Goal: Task Accomplishment & Management: Complete application form

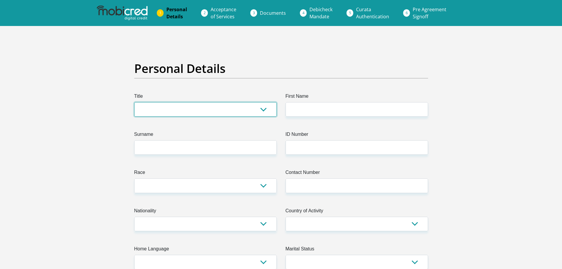
click at [255, 111] on select "Mr Ms Mrs Dr [PERSON_NAME]" at bounding box center [205, 109] width 142 height 14
select select "Mr"
click at [134, 102] on select "Mr Ms Mrs Dr [PERSON_NAME]" at bounding box center [205, 109] width 142 height 14
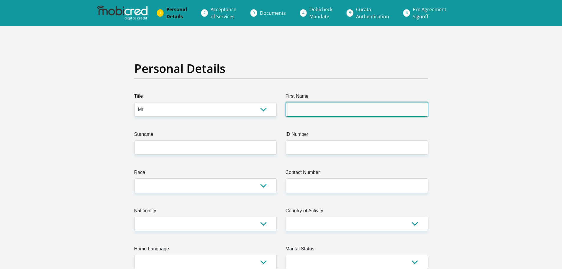
click at [331, 110] on input "First Name" at bounding box center [356, 109] width 142 height 14
type input "Kamvelihle"
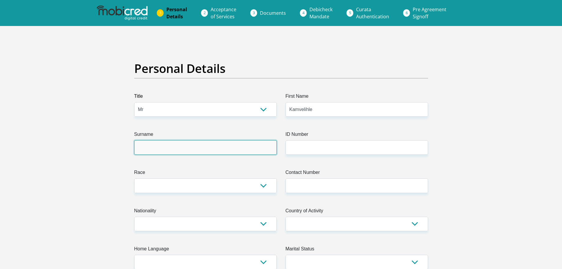
type input "Sese"
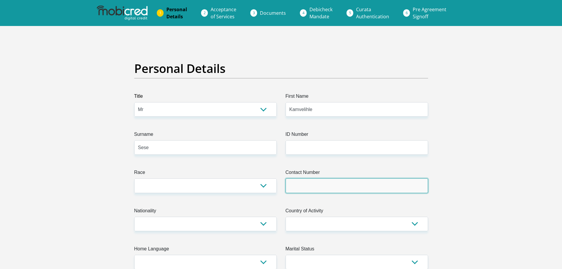
type input "0693492052"
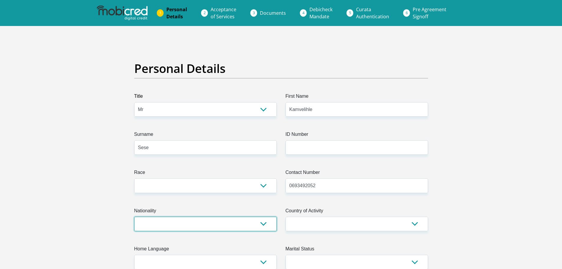
select select "ZAF"
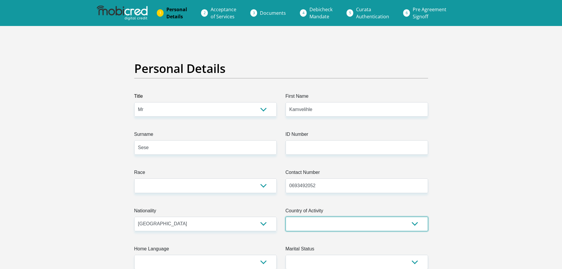
select select "ZAF"
type input "[STREET_ADDRESS][PERSON_NAME]"
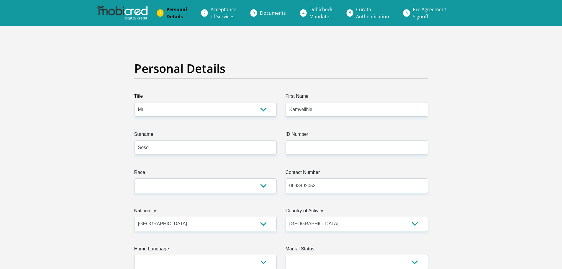
type input "929"
type input "Qonce"
type input "5601"
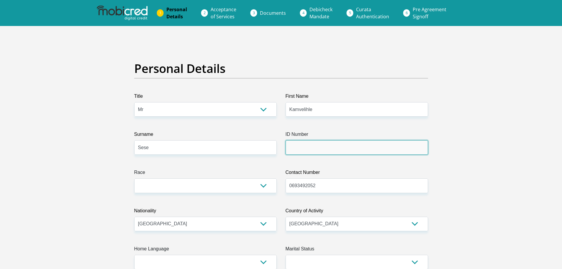
click at [295, 146] on input "ID Number" at bounding box center [356, 147] width 142 height 14
type input "0012145604083"
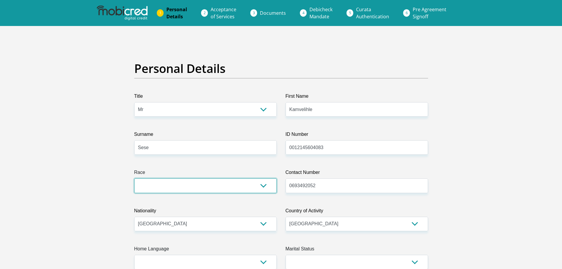
click at [261, 181] on select "Black Coloured Indian White Other" at bounding box center [205, 185] width 142 height 14
select select "1"
click at [134, 178] on select "Black Coloured Indian White Other" at bounding box center [205, 185] width 142 height 14
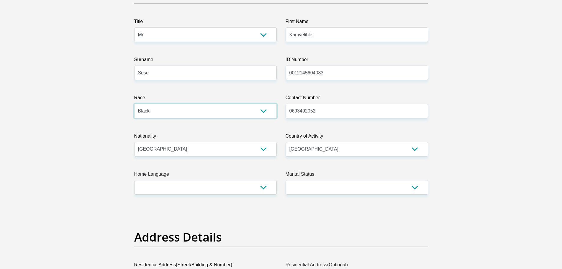
scroll to position [88, 0]
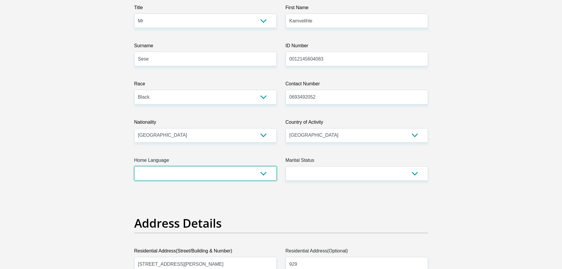
click at [263, 172] on select "Afrikaans English Sepedi South Ndebele Southern Sotho Swati Tsonga Tswana Venda…" at bounding box center [205, 173] width 142 height 14
select select "xho"
click at [134, 166] on select "Afrikaans English Sepedi South Ndebele Southern Sotho Swati Tsonga Tswana Venda…" at bounding box center [205, 173] width 142 height 14
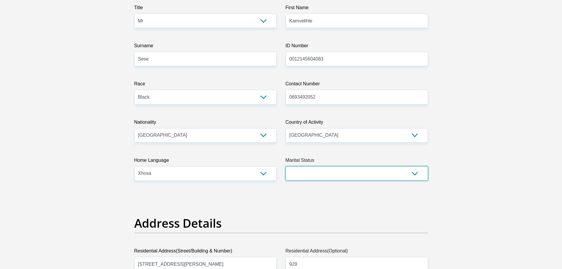
click at [377, 173] on select "Married ANC Single Divorced Widowed Married COP or Customary Law" at bounding box center [356, 173] width 142 height 14
select select "2"
click at [285, 166] on select "Married ANC Single Divorced Widowed Married COP or Customary Law" at bounding box center [356, 173] width 142 height 14
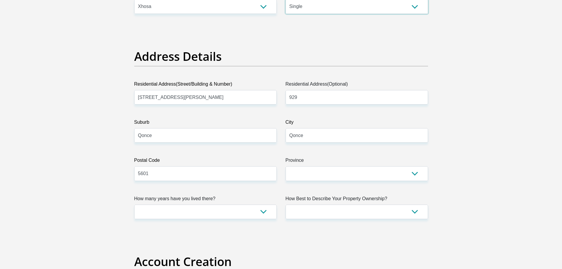
scroll to position [265, 0]
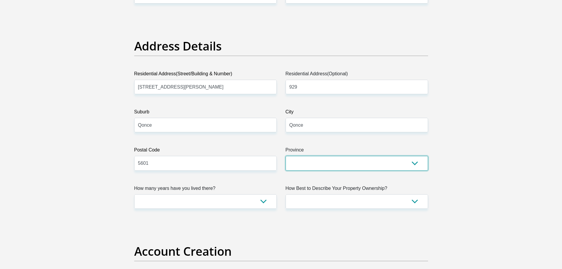
click at [325, 165] on select "Eastern Cape Free State [GEOGRAPHIC_DATA] [GEOGRAPHIC_DATA][DATE] [GEOGRAPHIC_D…" at bounding box center [356, 163] width 142 height 14
select select "[GEOGRAPHIC_DATA]"
click at [285, 156] on select "Eastern Cape Free State [GEOGRAPHIC_DATA] [GEOGRAPHIC_DATA][DATE] [GEOGRAPHIC_D…" at bounding box center [356, 163] width 142 height 14
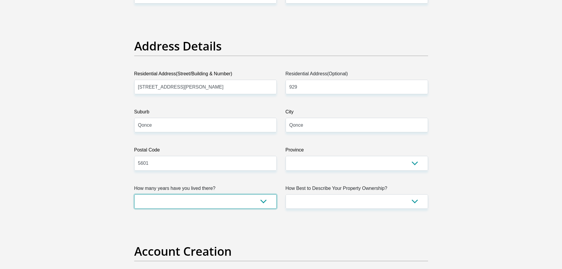
click at [262, 207] on select "less than 1 year 1-3 years 3-5 years 5+ years" at bounding box center [205, 201] width 142 height 14
select select "5"
click at [134, 194] on select "less than 1 year 1-3 years 3-5 years 5+ years" at bounding box center [205, 201] width 142 height 14
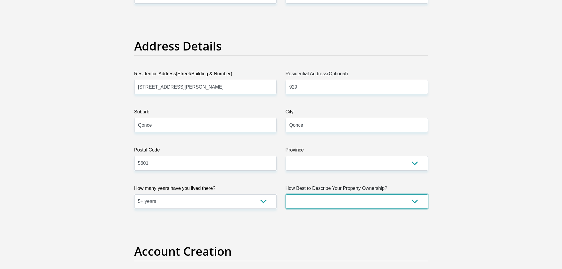
click at [317, 197] on select "Owned Rented Family Owned Company Dwelling" at bounding box center [356, 201] width 142 height 14
select select "parents"
click at [285, 194] on select "Owned Rented Family Owned Company Dwelling" at bounding box center [356, 201] width 142 height 14
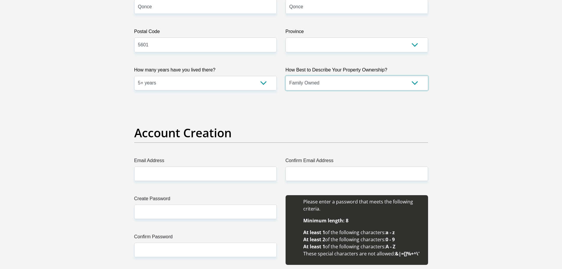
scroll to position [442, 0]
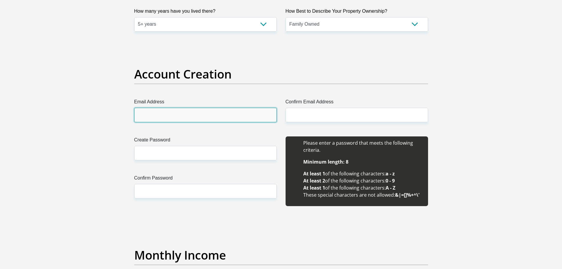
click at [171, 111] on input "Email Address" at bounding box center [205, 115] width 142 height 14
type input "[EMAIL_ADDRESS][DOMAIN_NAME]"
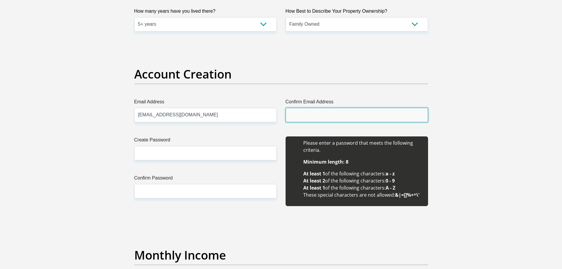
type input "[EMAIL_ADDRESS][DOMAIN_NAME]"
type input "Kamvelihle"
type input "Sese"
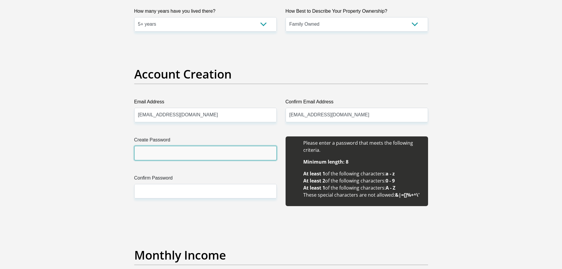
click at [178, 152] on input "Create Password" at bounding box center [205, 153] width 142 height 14
drag, startPoint x: 192, startPoint y: 153, endPoint x: 133, endPoint y: 156, distance: 59.3
click at [133, 156] on div "Create Password Kamvelihle@mobicred12 Please input valid password Confirm Passw…" at bounding box center [205, 174] width 151 height 76
type input "Kamvelihle@mobicred12"
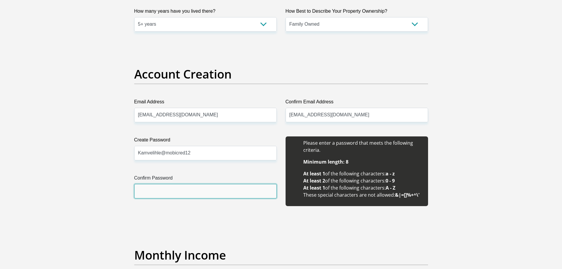
click at [189, 193] on input "Confirm Password" at bounding box center [205, 191] width 142 height 14
paste input "Kamvelihle@mobicred12"
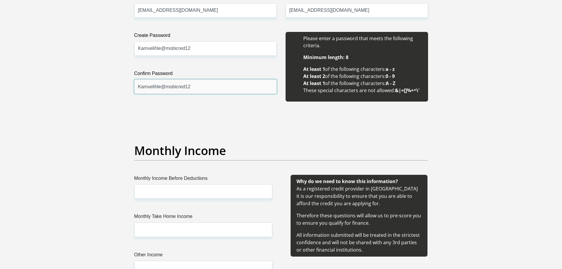
scroll to position [560, 0]
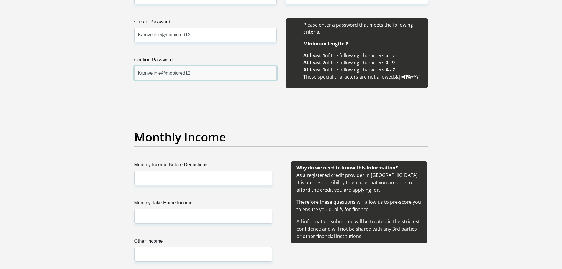
type input "Kamvelihle@mobicred12"
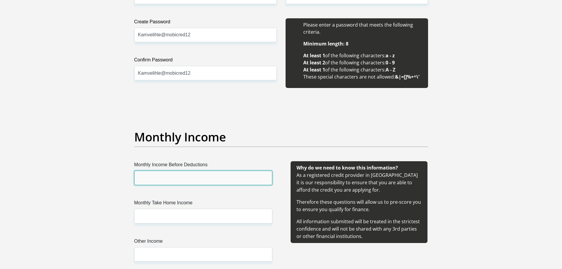
click at [191, 175] on input "Monthly Income Before Deductions" at bounding box center [203, 177] width 138 height 14
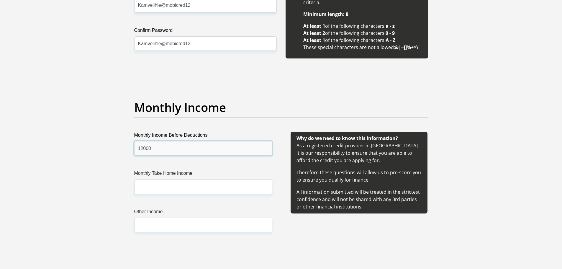
type input "12000"
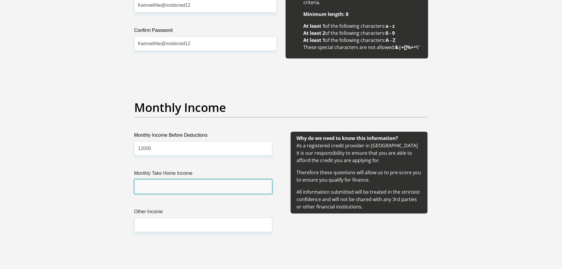
click at [171, 187] on input "Monthly Take Home Income" at bounding box center [203, 186] width 138 height 14
type input "11000"
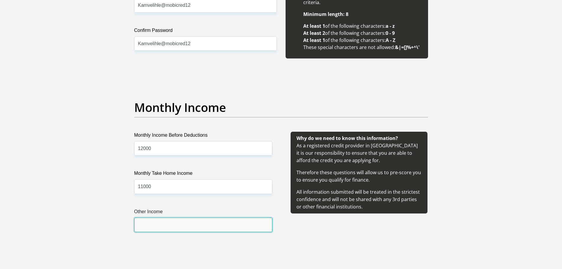
click at [159, 225] on input "Other Income" at bounding box center [203, 224] width 138 height 14
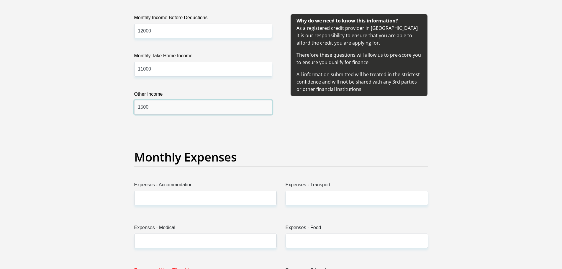
scroll to position [708, 0]
type input "1500"
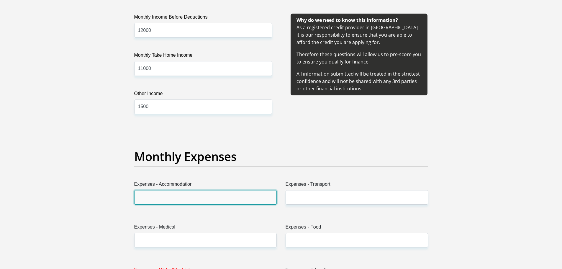
click at [172, 191] on input "Expenses - Accommodation" at bounding box center [205, 197] width 142 height 14
type input "1500"
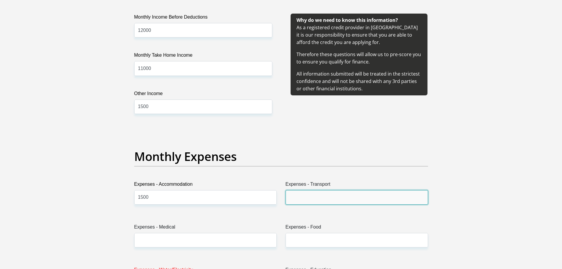
click at [295, 195] on input "Expenses - Transport" at bounding box center [356, 197] width 142 height 14
type input "1000"
click at [198, 233] on div "Expenses - Medical" at bounding box center [205, 235] width 142 height 24
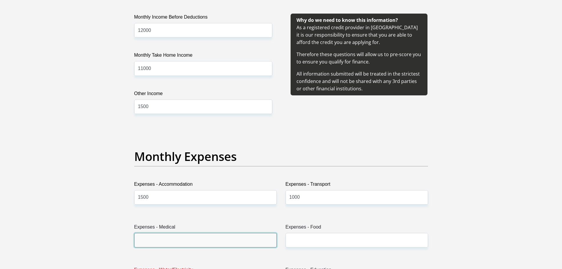
click at [193, 239] on input "Expenses - Medical" at bounding box center [205, 240] width 142 height 14
type input "0"
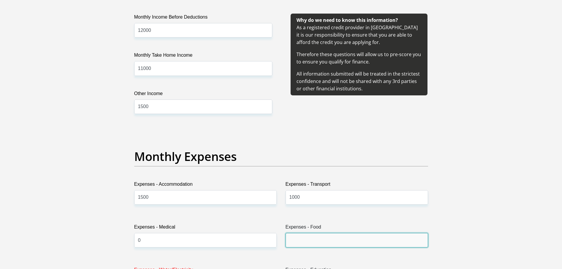
click at [321, 240] on input "Expenses - Food" at bounding box center [356, 240] width 142 height 14
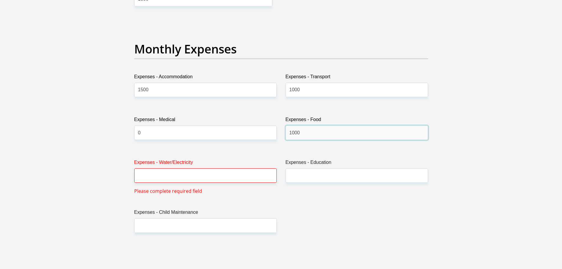
scroll to position [825, 0]
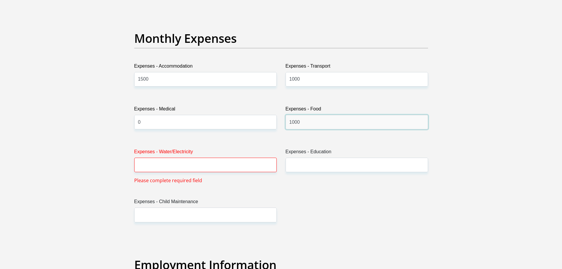
type input "1000"
click at [181, 164] on input "Expenses - Water/Electricity" at bounding box center [205, 164] width 142 height 14
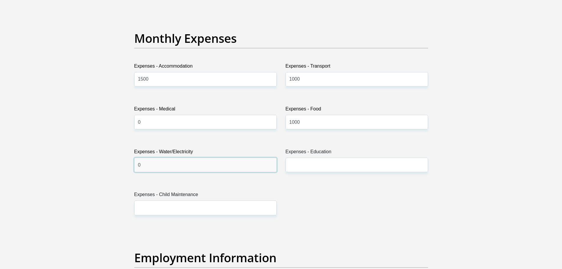
type input "0"
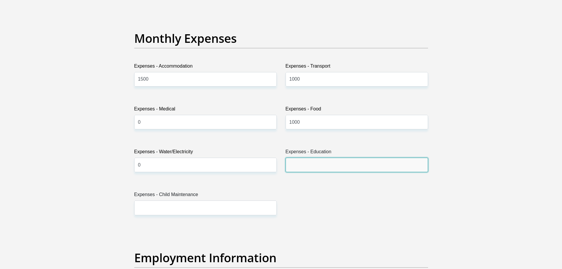
click at [309, 164] on input "Expenses - Education" at bounding box center [356, 164] width 142 height 14
type input "0"
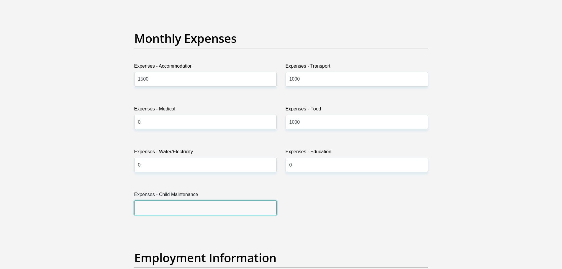
click at [237, 211] on input "Expenses - Child Maintenance" at bounding box center [205, 207] width 142 height 14
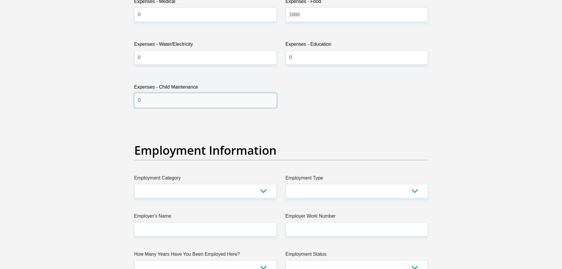
scroll to position [943, 0]
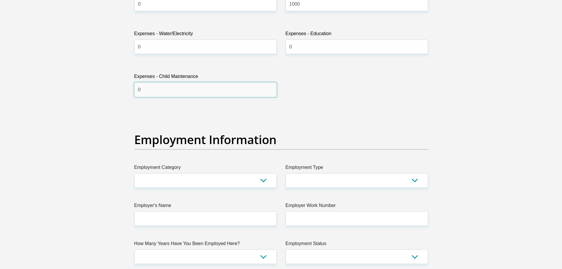
type input "0"
click at [252, 181] on select "AGRICULTURE ALCOHOL & TOBACCO CONSTRUCTION MATERIALS METALLURGY EQUIPMENT FOR R…" at bounding box center [205, 180] width 142 height 14
select select "75"
click at [134, 173] on select "AGRICULTURE ALCOHOL & TOBACCO CONSTRUCTION MATERIALS METALLURGY EQUIPMENT FOR R…" at bounding box center [205, 180] width 142 height 14
click at [310, 177] on select "College/Lecturer Craft Seller Creative Driver Executive Farmer Forces - Non Com…" at bounding box center [356, 180] width 142 height 14
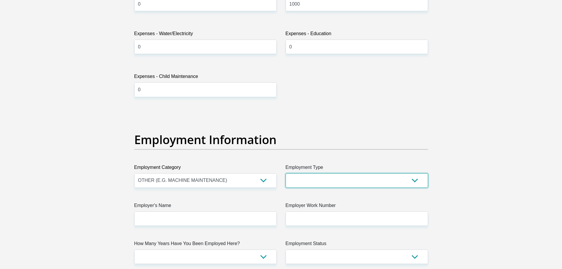
select select "Student"
click at [285, 173] on select "College/Lecturer Craft Seller Creative Driver Executive Farmer Forces - Non Com…" at bounding box center [356, 180] width 142 height 14
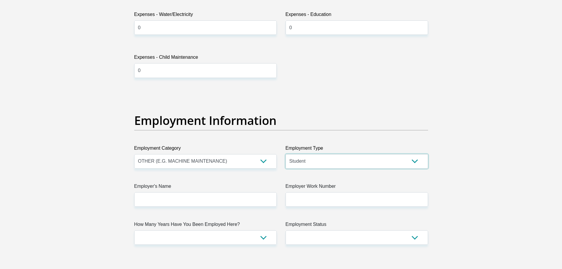
scroll to position [973, 0]
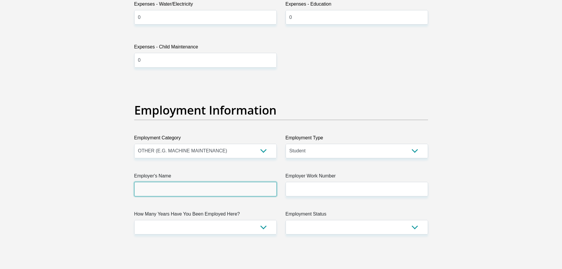
click at [204, 191] on input "Employer's Name" at bounding box center [205, 189] width 142 height 14
type input "TheMvulaTrust"
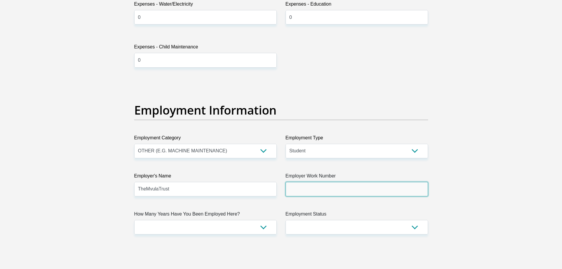
click at [335, 188] on input "Employer Work Number" at bounding box center [356, 189] width 142 height 14
paste input "043 726 2255"
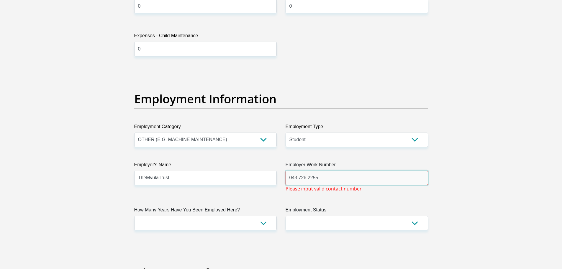
scroll to position [1002, 0]
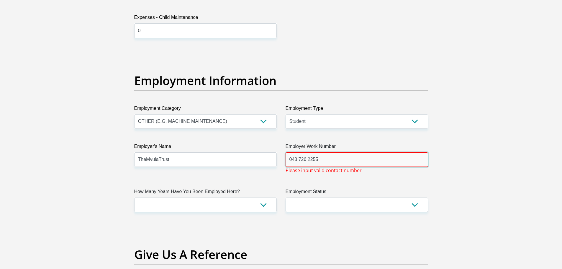
click at [331, 161] on input "043 726 2255" at bounding box center [356, 159] width 142 height 14
click at [307, 159] on input "043 726 2255" at bounding box center [356, 159] width 142 height 14
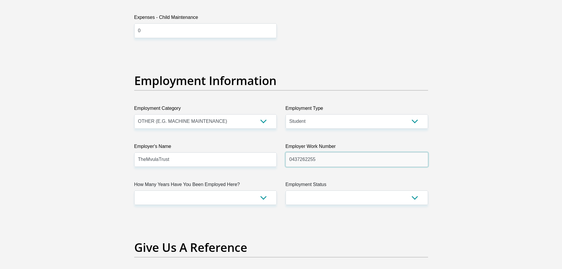
type input "0437262255"
click at [263, 196] on select "less than 1 year 1-3 years 3-5 years 5+ years" at bounding box center [205, 197] width 142 height 14
select select "24"
click at [134, 190] on select "less than 1 year 1-3 years 3-5 years 5+ years" at bounding box center [205, 197] width 142 height 14
click at [341, 198] on select "Permanent/Full-time Part-time/Casual Contract Worker Self-Employed Housewife Re…" at bounding box center [356, 197] width 142 height 14
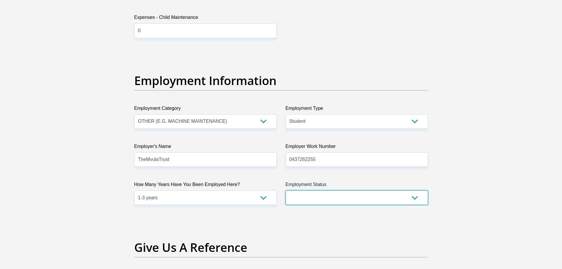
select select "3"
click at [285, 190] on select "Permanent/Full-time Part-time/Casual Contract Worker Self-Employed Housewife Re…" at bounding box center [356, 197] width 142 height 14
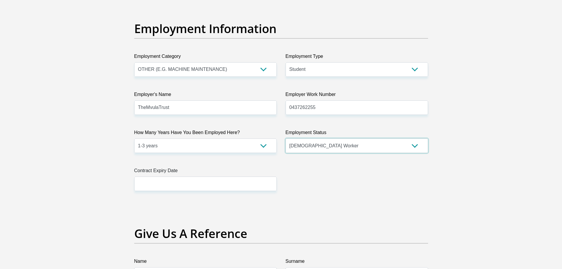
scroll to position [1061, 0]
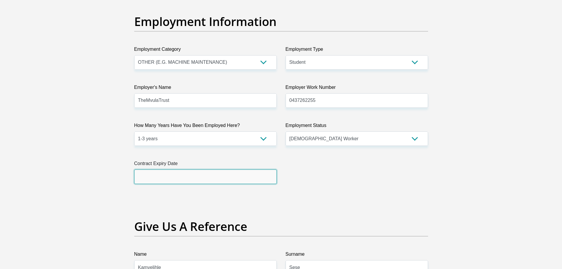
click at [215, 177] on input "text" at bounding box center [205, 176] width 142 height 14
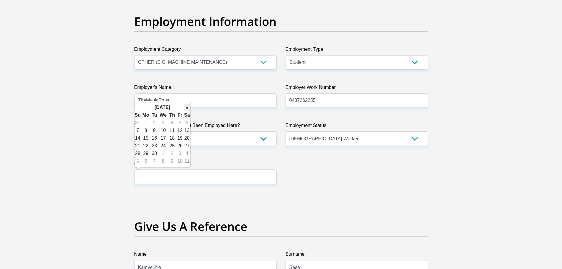
click at [189, 107] on th "»" at bounding box center [187, 107] width 6 height 8
click at [188, 107] on th "»" at bounding box center [187, 107] width 6 height 8
click at [186, 106] on th "»" at bounding box center [187, 107] width 6 height 8
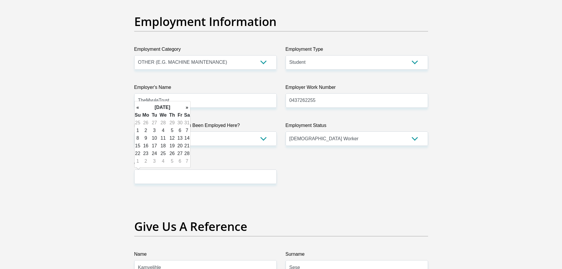
click at [186, 106] on th "»" at bounding box center [187, 107] width 6 height 8
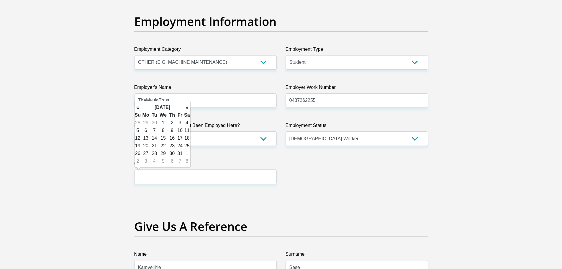
click at [186, 106] on th "»" at bounding box center [187, 107] width 6 height 8
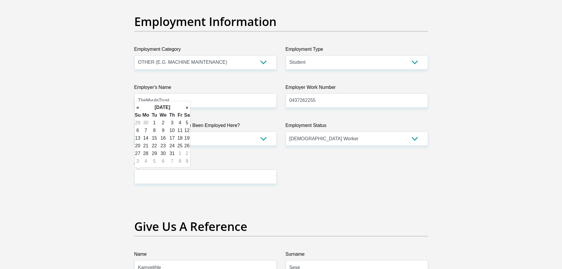
click at [186, 106] on th "»" at bounding box center [187, 107] width 6 height 8
click at [185, 106] on th "»" at bounding box center [187, 107] width 6 height 8
click at [181, 137] on td "19" at bounding box center [180, 138] width 8 height 8
type input "2027/02/19"
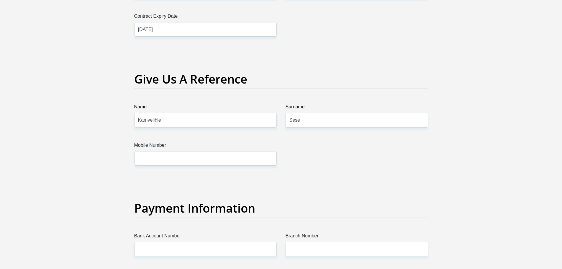
scroll to position [1209, 0]
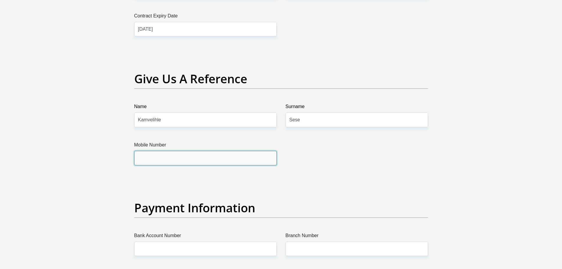
click at [158, 158] on input "Mobile Number" at bounding box center [205, 158] width 142 height 14
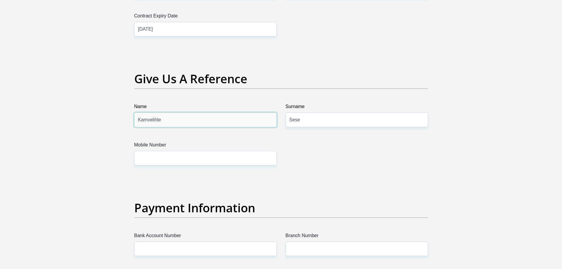
click at [169, 119] on input "Kamvelihle" at bounding box center [205, 119] width 142 height 14
type input "K"
type input "Lathitha"
type input "Tofo"
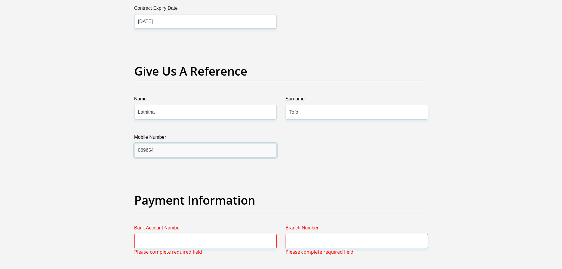
scroll to position [1217, 0]
click at [179, 154] on input "069654" at bounding box center [205, 149] width 142 height 14
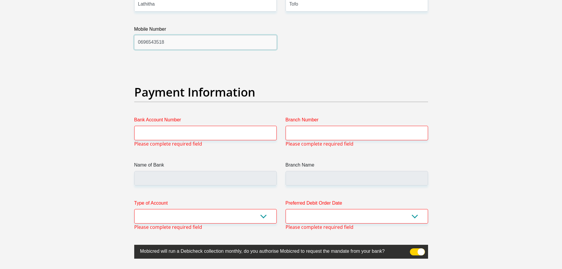
scroll to position [1335, 0]
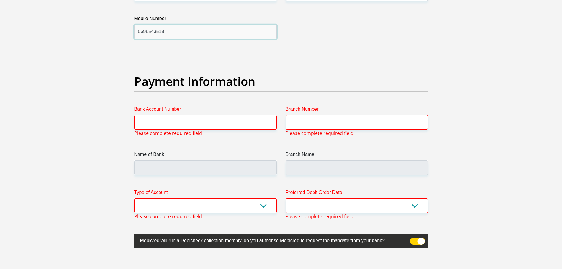
type input "0696543518"
click at [185, 117] on input "Bank Account Number" at bounding box center [205, 122] width 142 height 14
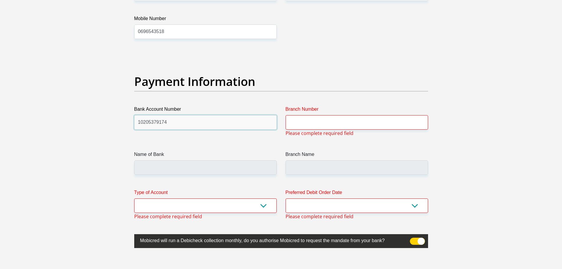
type input "10205379174"
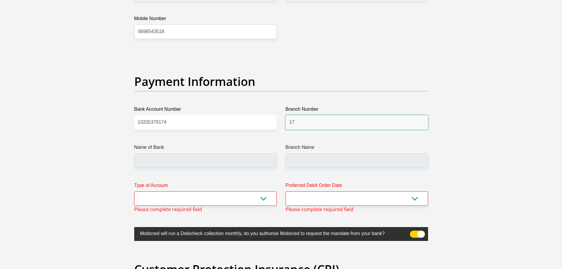
type input "17"
click at [179, 164] on input "Name of Bank" at bounding box center [205, 160] width 142 height 14
click at [300, 154] on input "Branch Name" at bounding box center [356, 160] width 142 height 14
click at [243, 159] on input "Name of Bank" at bounding box center [205, 160] width 142 height 14
click at [195, 199] on select "Cheque Savings" at bounding box center [205, 198] width 142 height 14
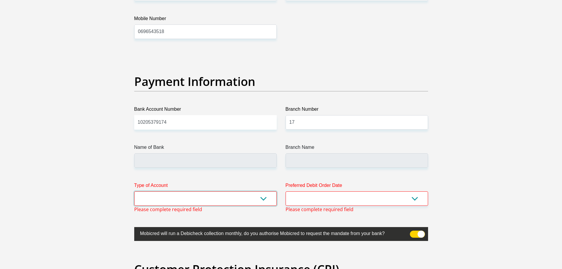
select select "SAV"
click at [134, 191] on select "Cheque Savings" at bounding box center [205, 198] width 142 height 14
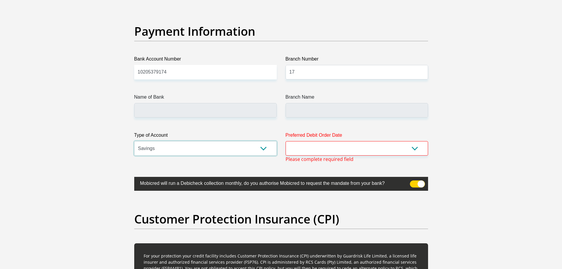
scroll to position [1386, 0]
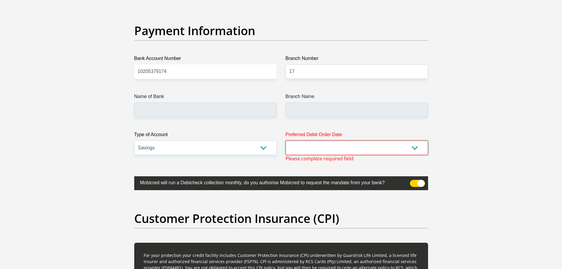
click at [333, 148] on select "1st 2nd 3rd 4th 5th 7th 18th 19th 20th 21st 22nd 23rd 24th 25th 26th 27th 28th …" at bounding box center [356, 147] width 142 height 14
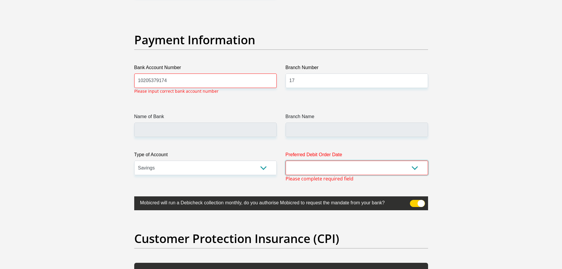
scroll to position [1376, 0]
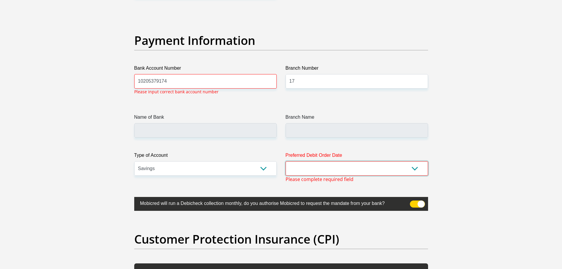
select select "25"
click at [285, 161] on select "1st 2nd 3rd 4th 5th 7th 18th 19th 20th 21st 22nd 23rd 24th 25th 26th 27th 28th …" at bounding box center [356, 168] width 142 height 14
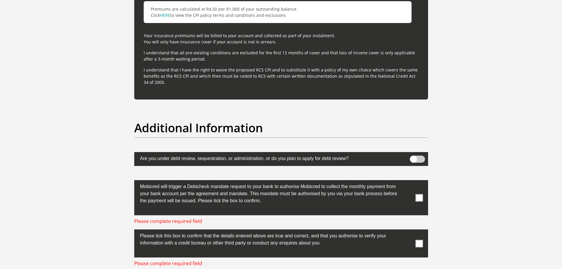
scroll to position [1847, 0]
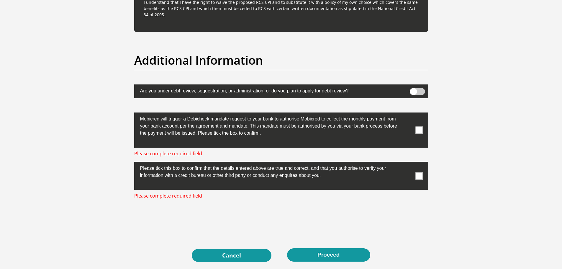
click at [419, 130] on span at bounding box center [418, 129] width 7 height 7
click at [407, 114] on input "checkbox" at bounding box center [407, 114] width 0 height 0
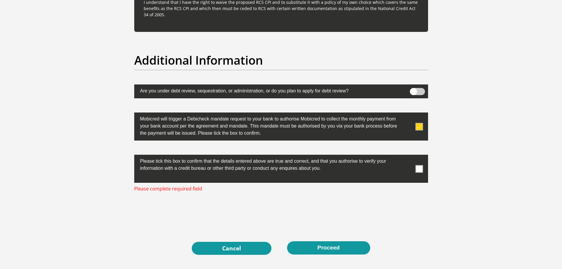
click at [419, 168] on span at bounding box center [418, 168] width 7 height 7
click at [407, 156] on input "checkbox" at bounding box center [407, 156] width 0 height 0
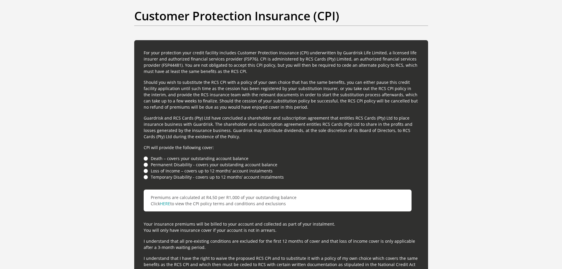
scroll to position [1558, 0]
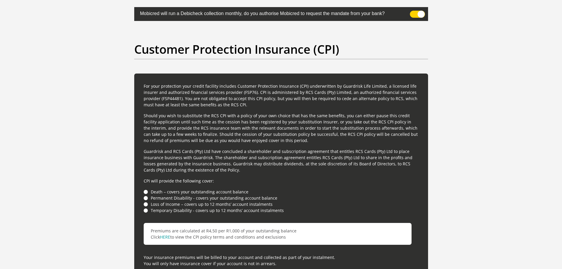
click at [145, 198] on li "Permanent Disability - covers your outstanding account balance" at bounding box center [281, 198] width 275 height 6
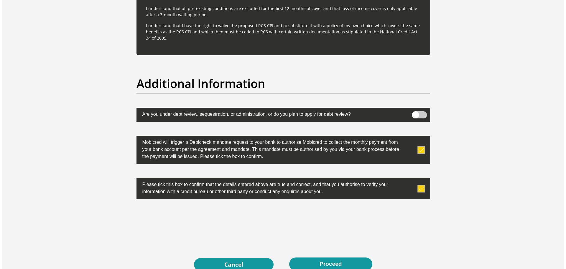
scroll to position [1824, 0]
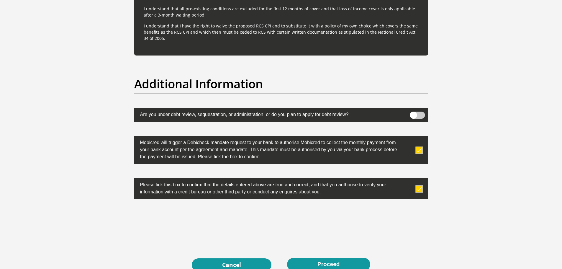
click at [419, 115] on span at bounding box center [416, 114] width 15 height 7
click at [413, 113] on input "checkbox" at bounding box center [413, 113] width 0 height 0
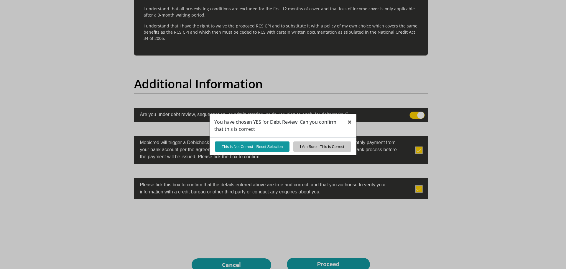
click at [348, 121] on span "×" at bounding box center [350, 122] width 4 height 10
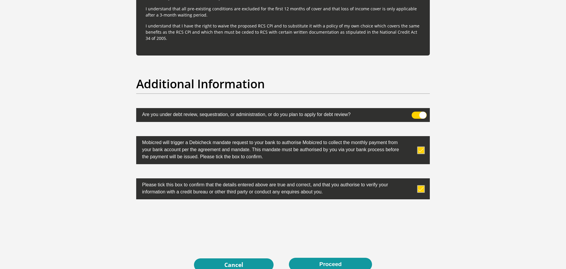
click at [416, 117] on span at bounding box center [419, 114] width 15 height 7
click at [415, 113] on input "checkbox" at bounding box center [415, 113] width 0 height 0
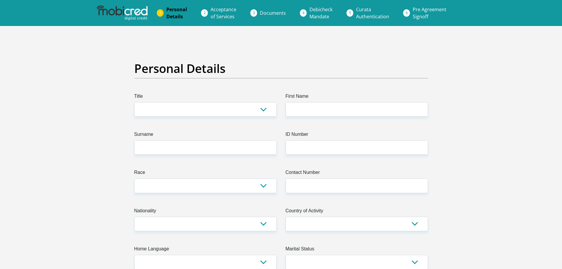
scroll to position [29, 0]
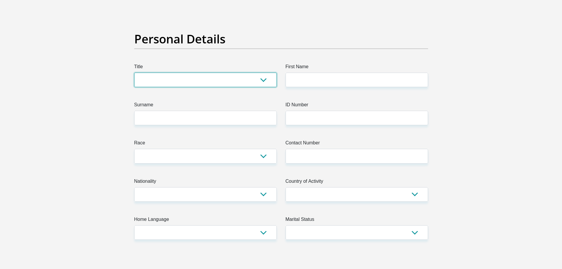
click at [191, 82] on select "Mr Ms Mrs Dr [PERSON_NAME]" at bounding box center [205, 80] width 142 height 14
select select "Mr"
click at [134, 73] on select "Mr Ms Mrs Dr [PERSON_NAME]" at bounding box center [205, 80] width 142 height 14
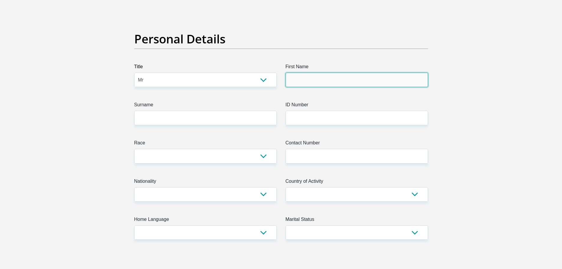
click at [313, 78] on input "First Name" at bounding box center [356, 80] width 142 height 14
type input "Kamvelihle"
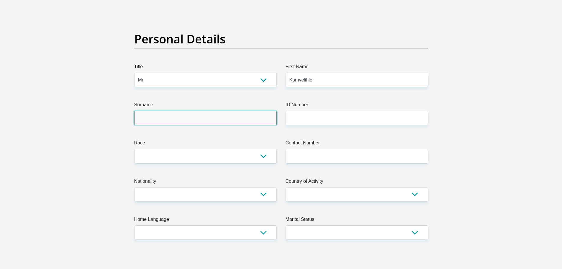
type input "Sese"
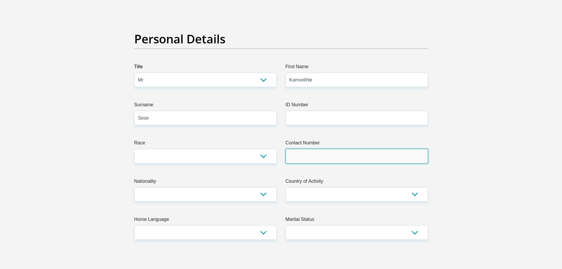
type input "0693492052"
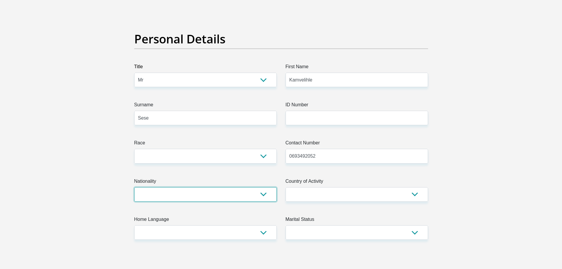
select select "ZAF"
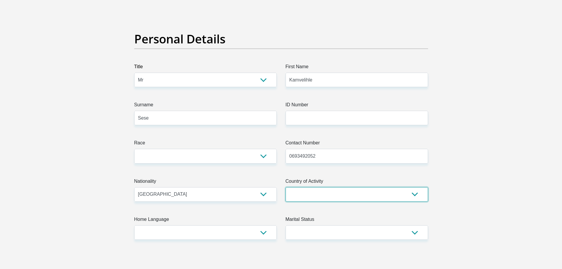
select select "ZAF"
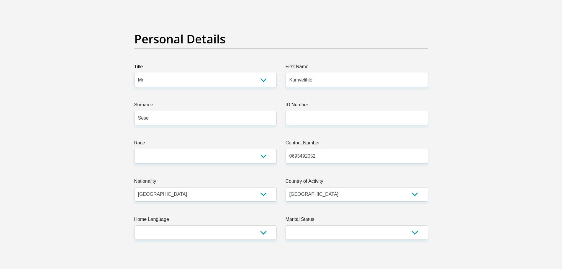
type input "[STREET_ADDRESS][PERSON_NAME]"
type input "929"
type input "Qonce"
type input "5601"
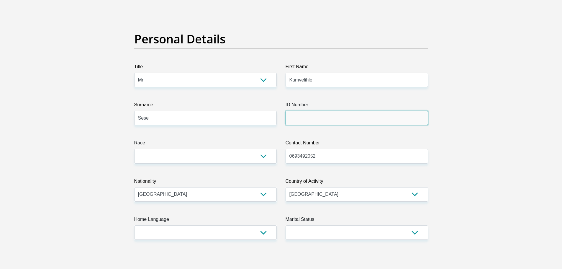
click at [318, 118] on input "ID Number" at bounding box center [356, 118] width 142 height 14
type input "0012145604083"
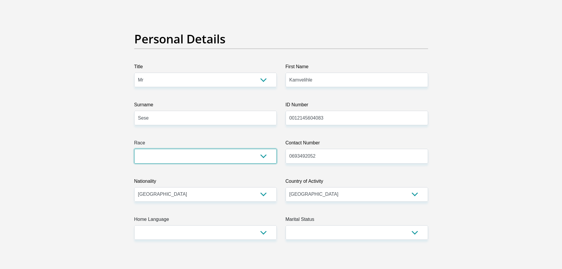
click at [264, 155] on select "Black Coloured Indian White Other" at bounding box center [205, 156] width 142 height 14
select select "1"
click at [134, 149] on select "Black Coloured Indian White Other" at bounding box center [205, 156] width 142 height 14
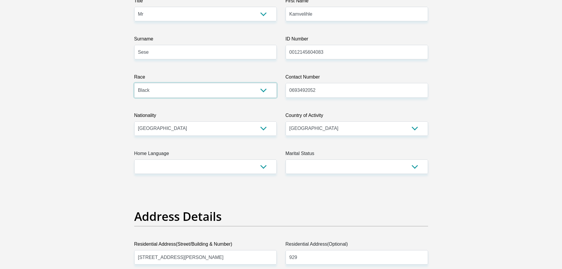
scroll to position [118, 0]
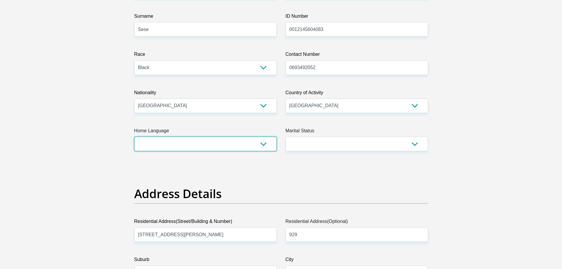
click at [262, 143] on select "Afrikaans English Sepedi South Ndebele Southern Sotho Swati Tsonga Tswana Venda…" at bounding box center [205, 143] width 142 height 14
select select "xho"
click at [134, 136] on select "Afrikaans English Sepedi South Ndebele Southern Sotho Swati Tsonga Tswana Venda…" at bounding box center [205, 143] width 142 height 14
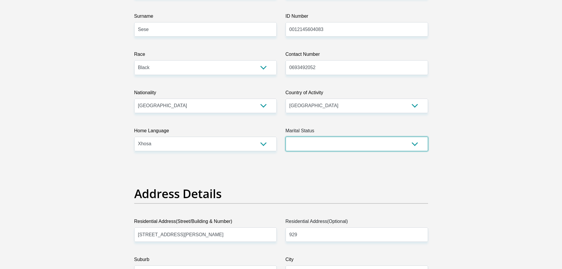
click at [346, 143] on select "Married ANC Single Divorced Widowed Married COP or Customary Law" at bounding box center [356, 143] width 142 height 14
select select "2"
click at [285, 136] on select "Married ANC Single Divorced Widowed Married COP or Customary Law" at bounding box center [356, 143] width 142 height 14
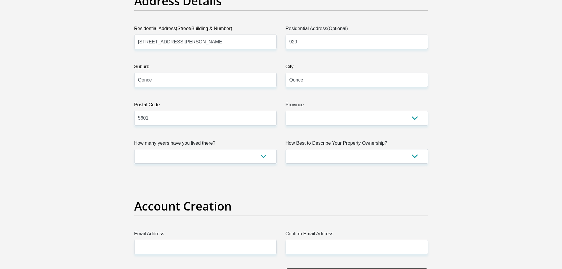
scroll to position [324, 0]
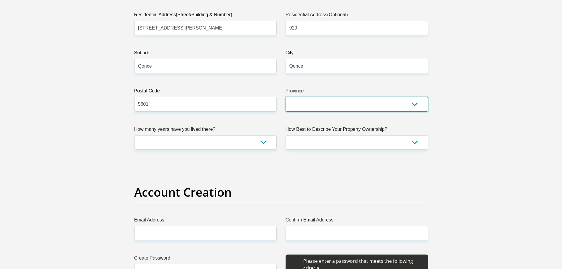
click at [408, 104] on select "Eastern Cape Free State [GEOGRAPHIC_DATA] [GEOGRAPHIC_DATA][DATE] [GEOGRAPHIC_D…" at bounding box center [356, 104] width 142 height 14
select select "[GEOGRAPHIC_DATA]"
click at [285, 97] on select "Eastern Cape Free State [GEOGRAPHIC_DATA] [GEOGRAPHIC_DATA][DATE] [GEOGRAPHIC_D…" at bounding box center [356, 104] width 142 height 14
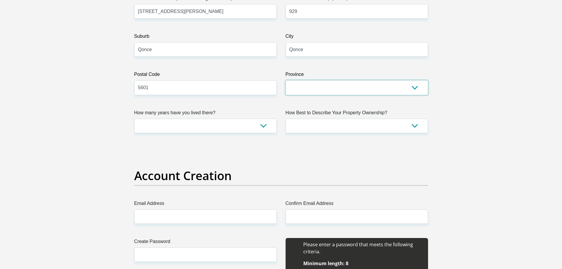
scroll to position [354, 0]
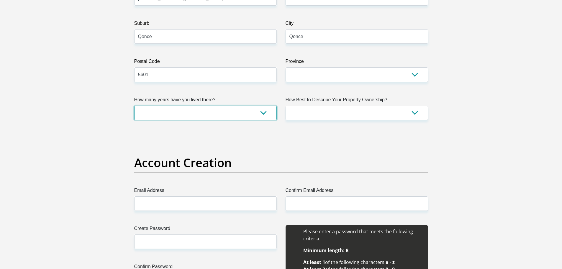
drag, startPoint x: 267, startPoint y: 111, endPoint x: 254, endPoint y: 117, distance: 14.9
click at [266, 111] on select "less than 1 year 1-3 years 3-5 years 5+ years" at bounding box center [205, 113] width 142 height 14
select select "2"
click at [134, 106] on select "less than 1 year 1-3 years 3-5 years 5+ years" at bounding box center [205, 113] width 142 height 14
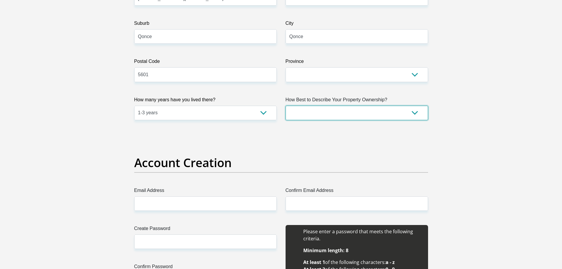
click at [411, 109] on select "Owned Rented Family Owned Company Dwelling" at bounding box center [356, 113] width 142 height 14
select select "parents"
click at [285, 106] on select "Owned Rented Family Owned Company Dwelling" at bounding box center [356, 113] width 142 height 14
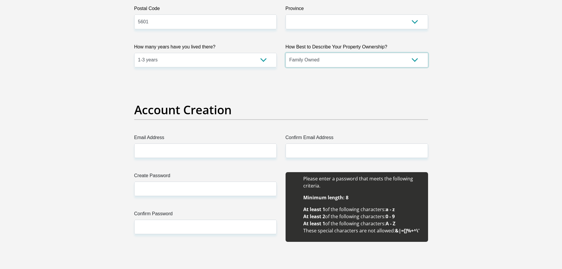
scroll to position [413, 0]
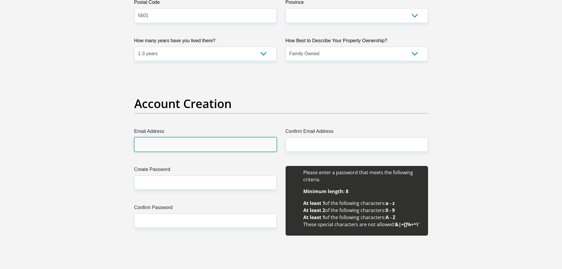
click at [194, 145] on input "Email Address" at bounding box center [205, 144] width 142 height 14
type input "[EMAIL_ADDRESS][DOMAIN_NAME]"
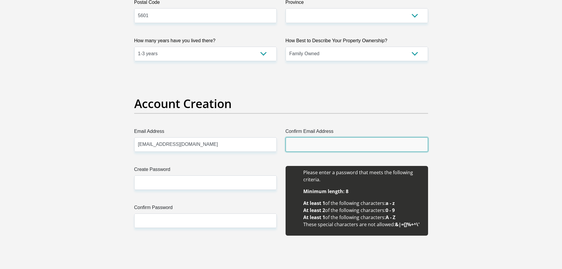
type input "[EMAIL_ADDRESS][DOMAIN_NAME]"
type input "Kamvelihle"
type input "Sese"
